Goal: Obtain resource: Obtain resource

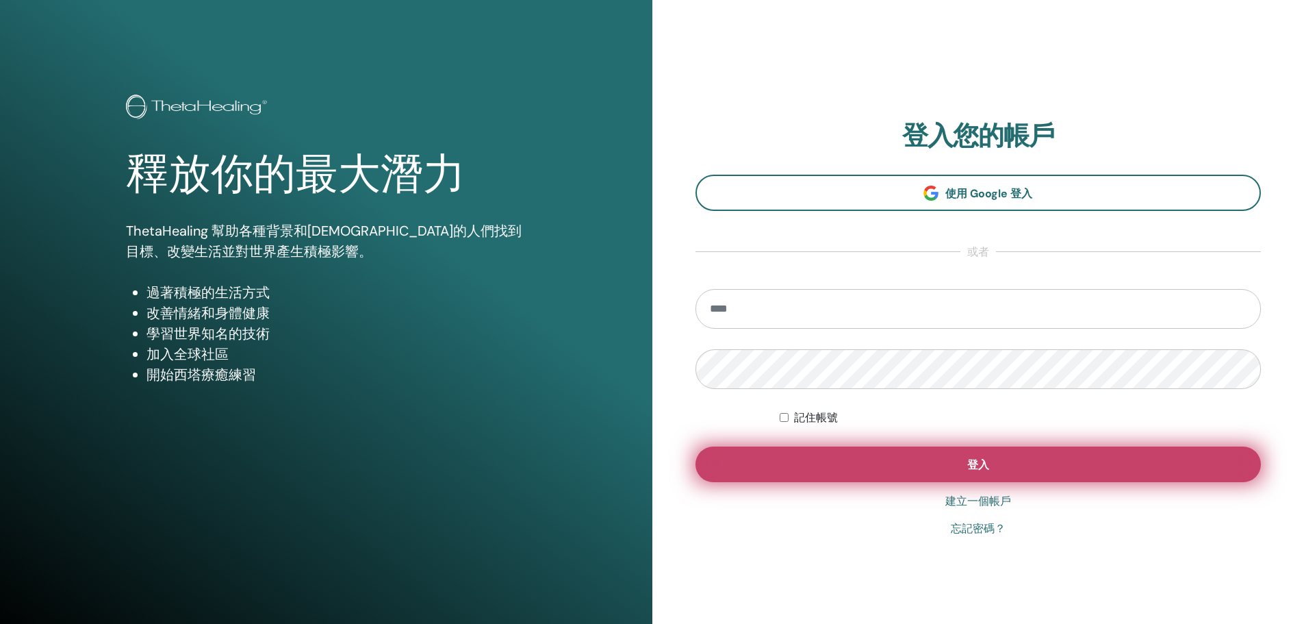
type input "**********"
click at [843, 458] on button "登入" at bounding box center [979, 464] width 566 height 36
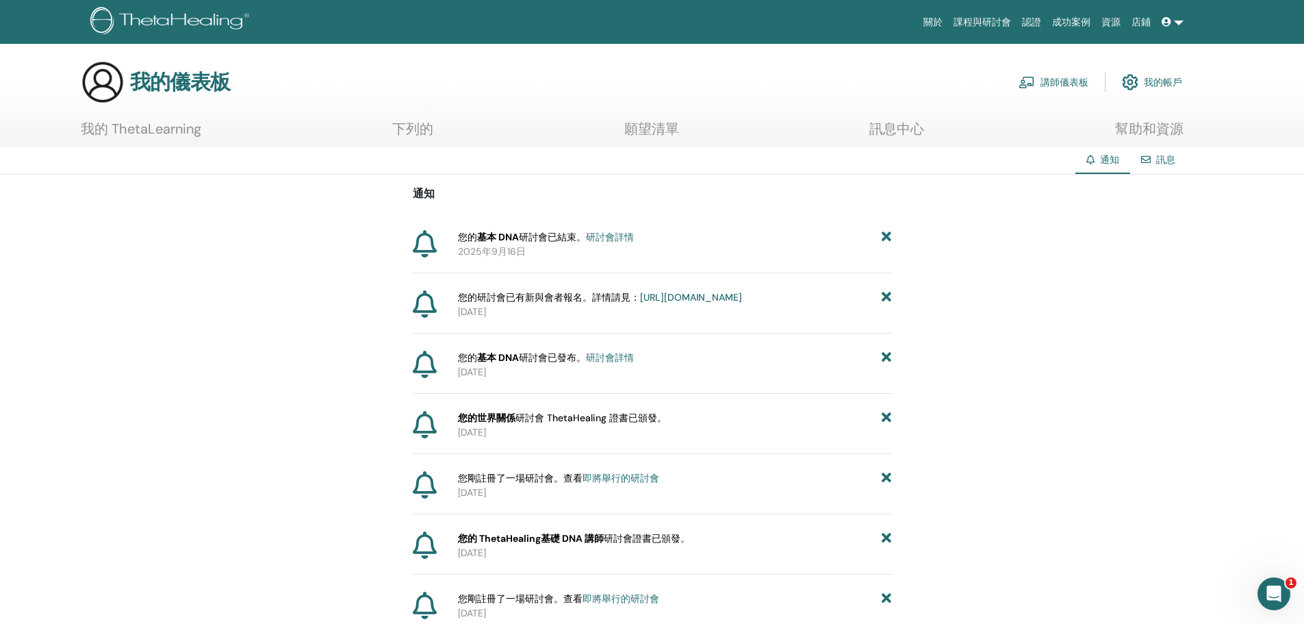
click at [1079, 84] on font "講師儀表板" at bounding box center [1065, 83] width 48 height 12
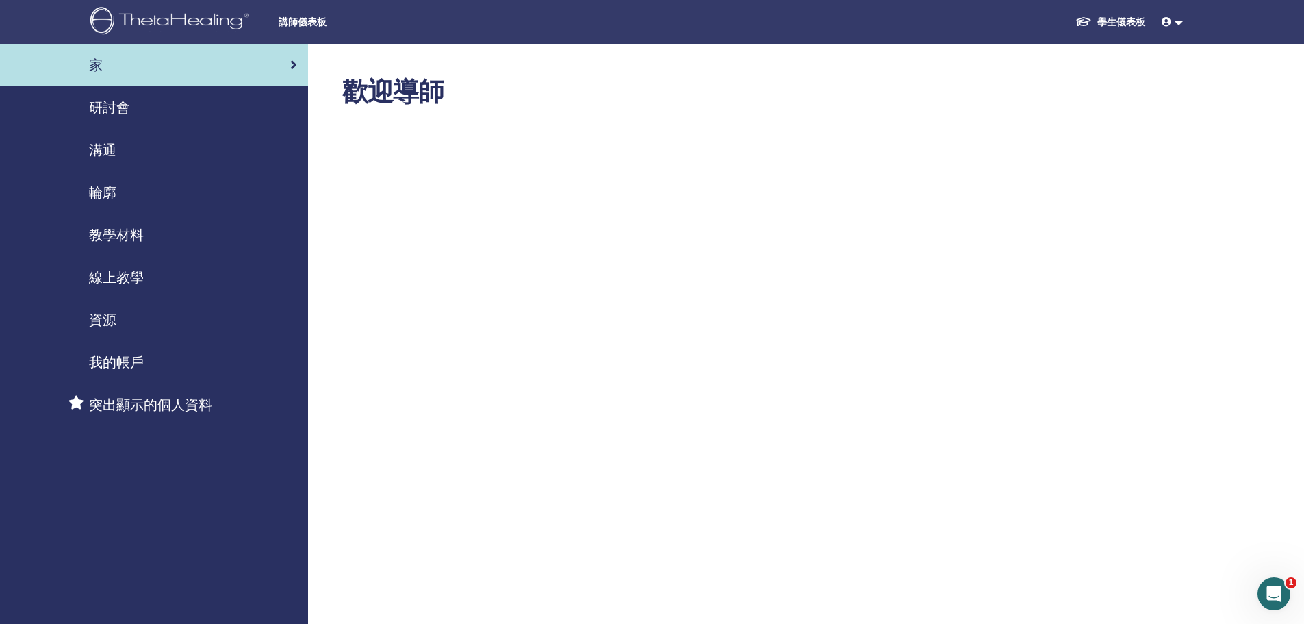
click at [112, 243] on font "教學材料" at bounding box center [116, 235] width 55 height 18
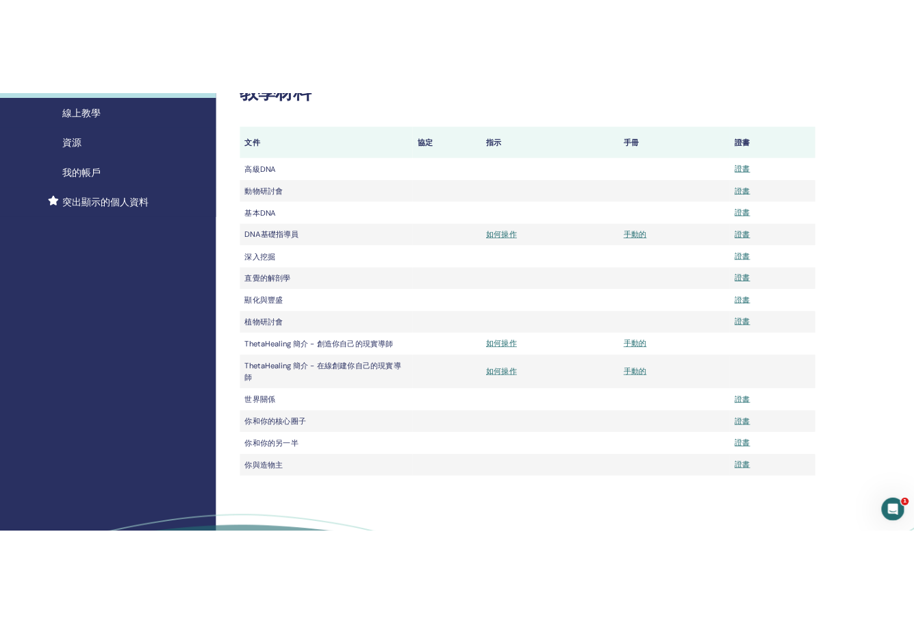
scroll to position [274, 0]
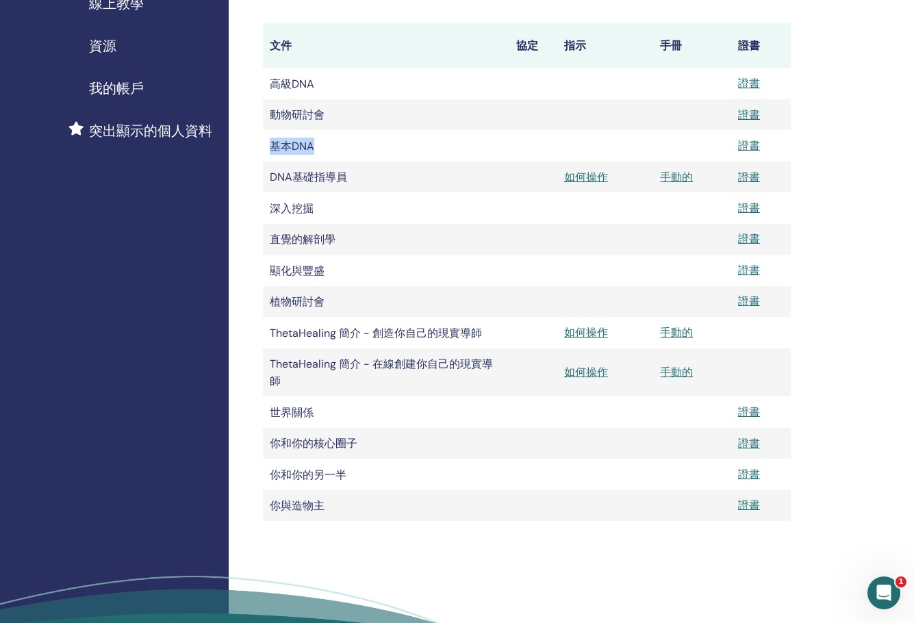
drag, startPoint x: 316, startPoint y: 148, endPoint x: 264, endPoint y: 147, distance: 52.7
click at [264, 147] on td "基本DNA" at bounding box center [386, 145] width 246 height 31
copy font "基本DNA"
click at [330, 116] on td "動物研討會" at bounding box center [386, 114] width 246 height 31
drag, startPoint x: 342, startPoint y: 234, endPoint x: 270, endPoint y: 238, distance: 71.3
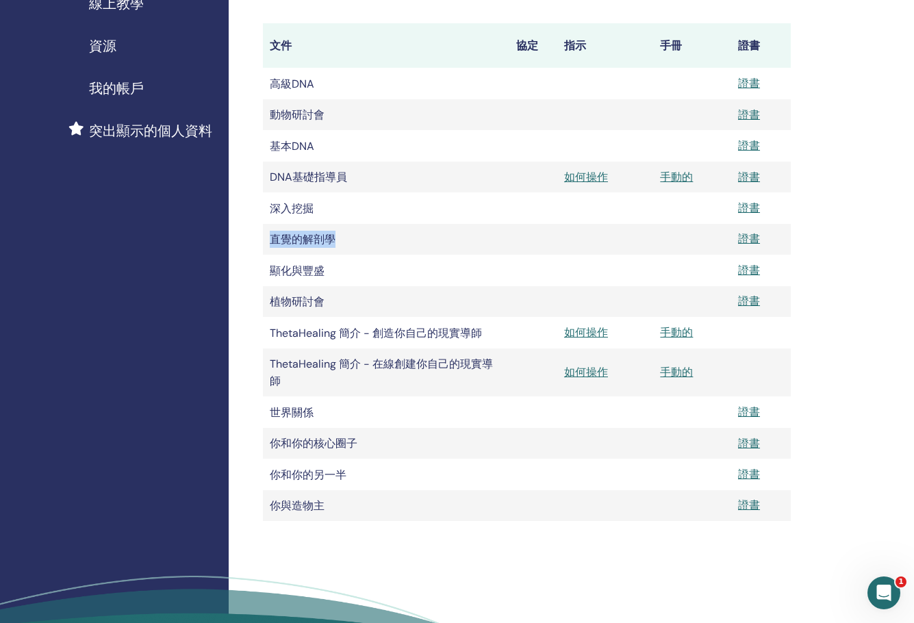
click at [270, 238] on td "直覺的解剖學" at bounding box center [386, 239] width 246 height 31
copy font "直覺的解剖學"
drag, startPoint x: 335, startPoint y: 266, endPoint x: 263, endPoint y: 271, distance: 72.0
click at [263, 271] on td "顯化與豐盛" at bounding box center [386, 270] width 246 height 31
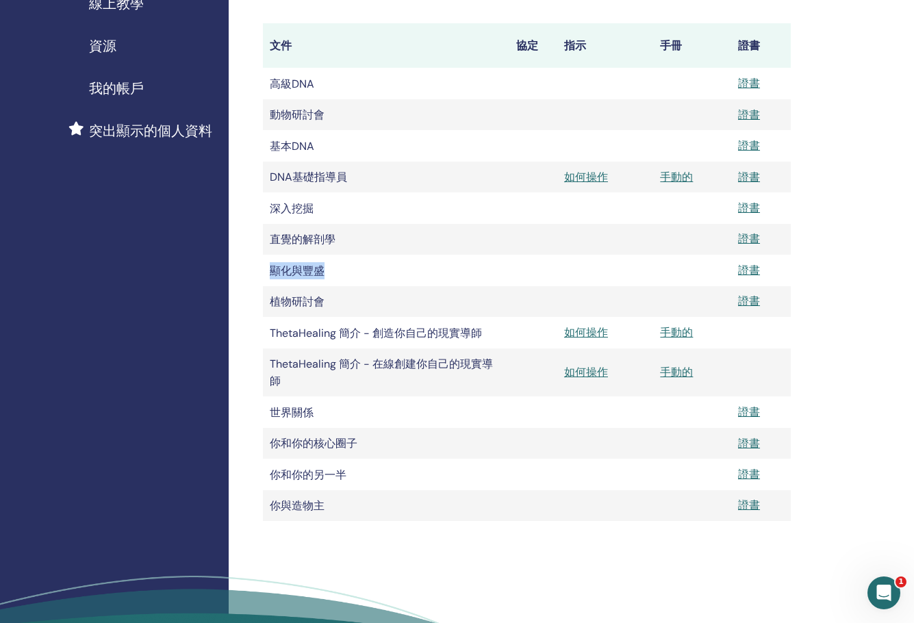
drag, startPoint x: 269, startPoint y: 269, endPoint x: 326, endPoint y: 277, distance: 57.3
click at [326, 277] on td "顯化與豐盛" at bounding box center [386, 270] width 246 height 31
copy font "顯化與豐盛"
drag, startPoint x: 332, startPoint y: 445, endPoint x: 272, endPoint y: 443, distance: 60.3
click at [272, 443] on td "你和你的核心圈子" at bounding box center [386, 443] width 246 height 31
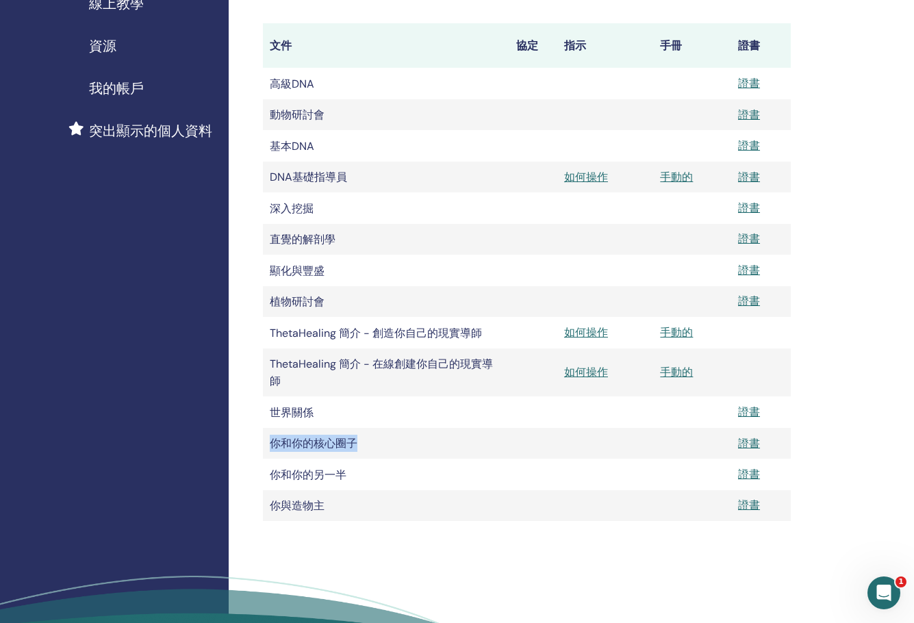
copy font "你和你的核心圈子"
